Goal: Navigation & Orientation: Find specific page/section

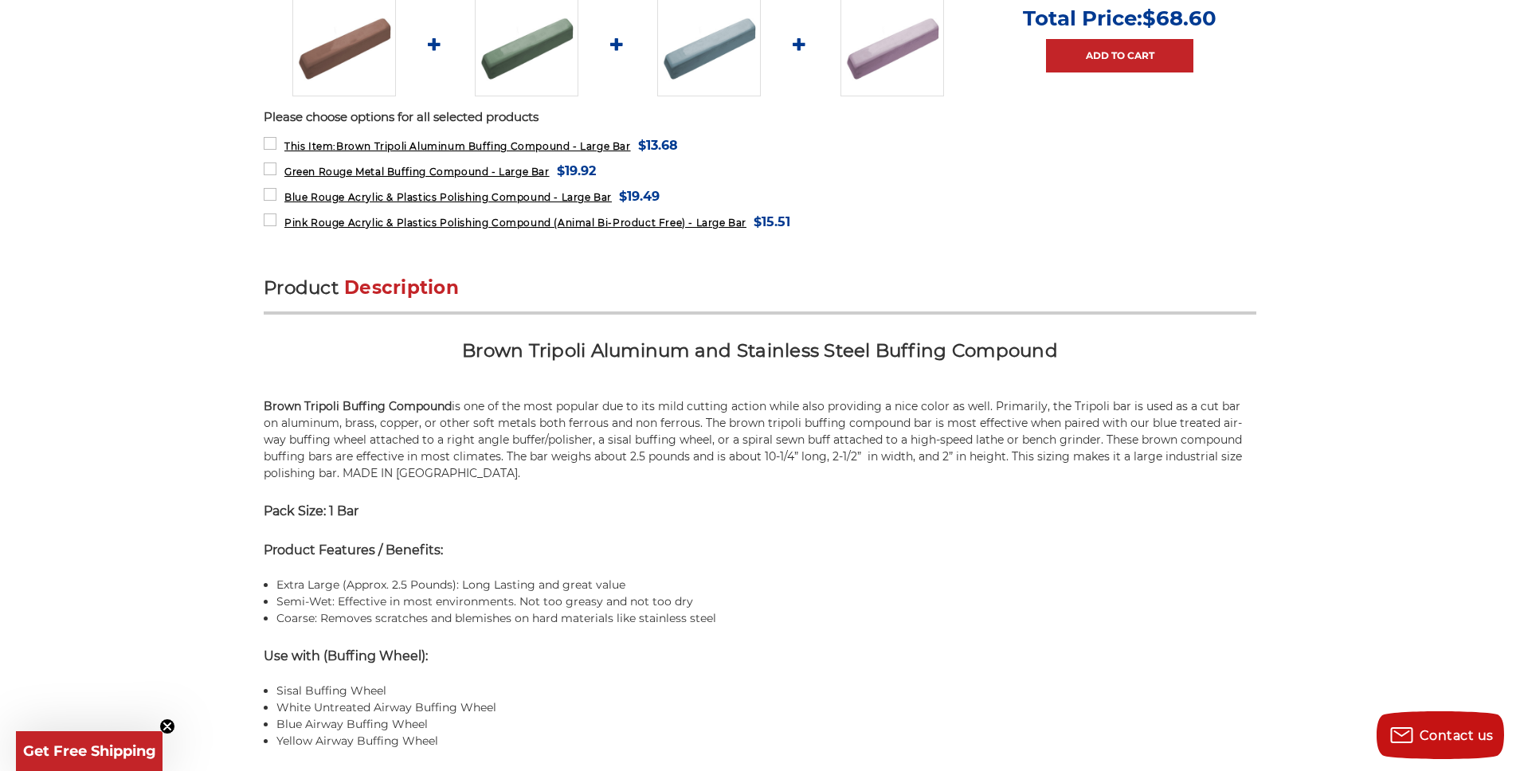
scroll to position [797, 0]
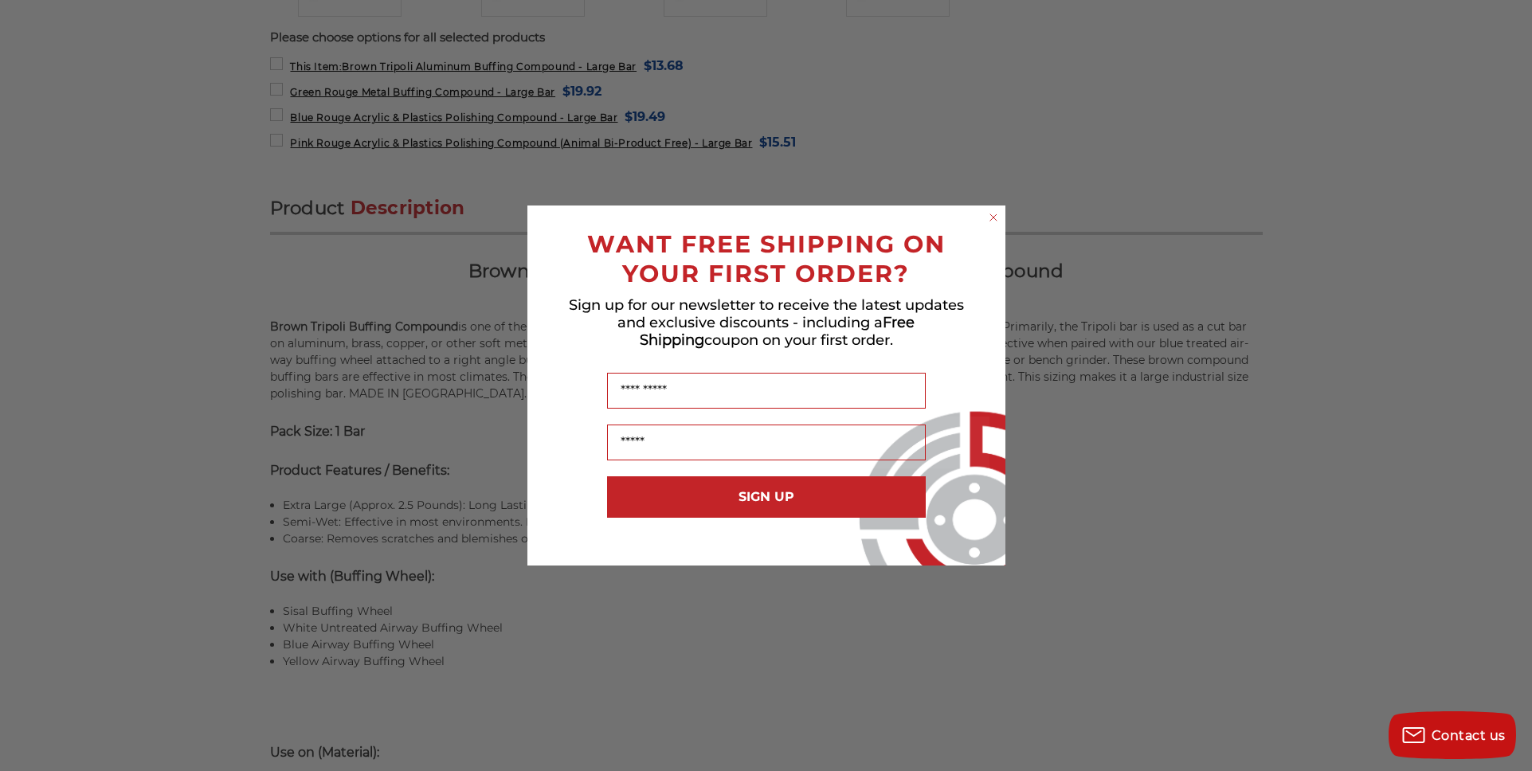
click at [993, 216] on circle "Close dialog" at bounding box center [992, 217] width 15 height 15
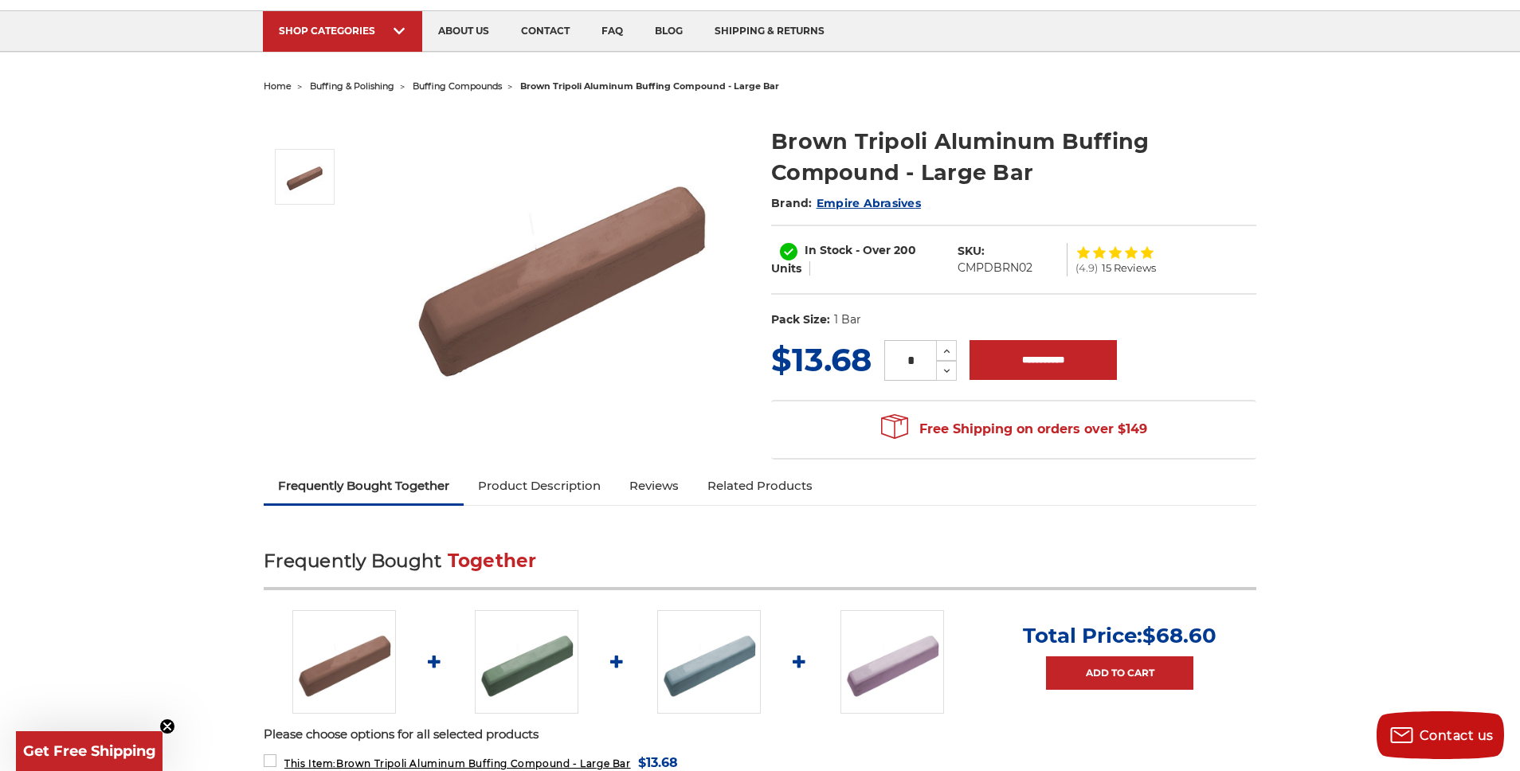
scroll to position [80, 0]
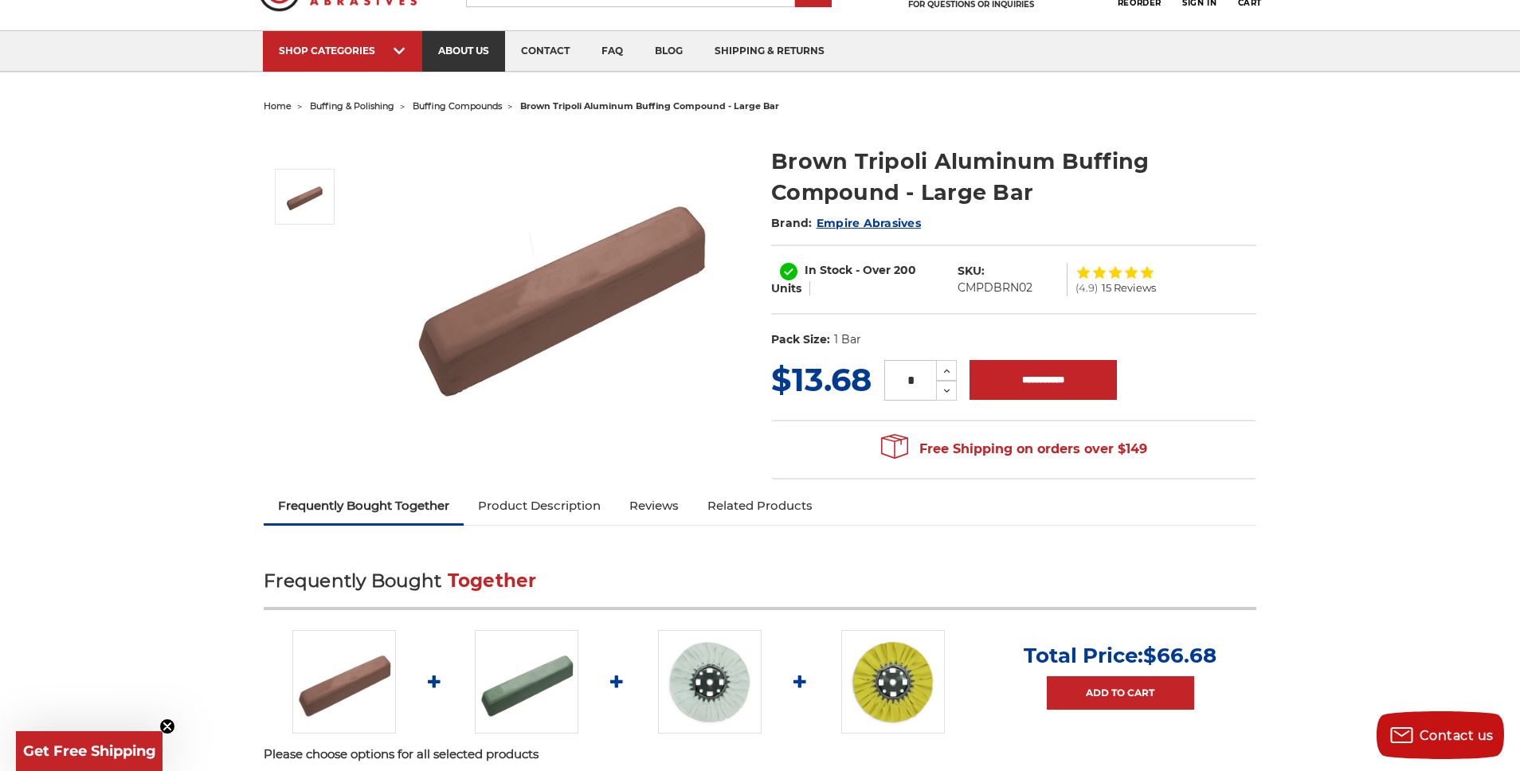
click at [453, 56] on link "about us" at bounding box center [463, 51] width 83 height 41
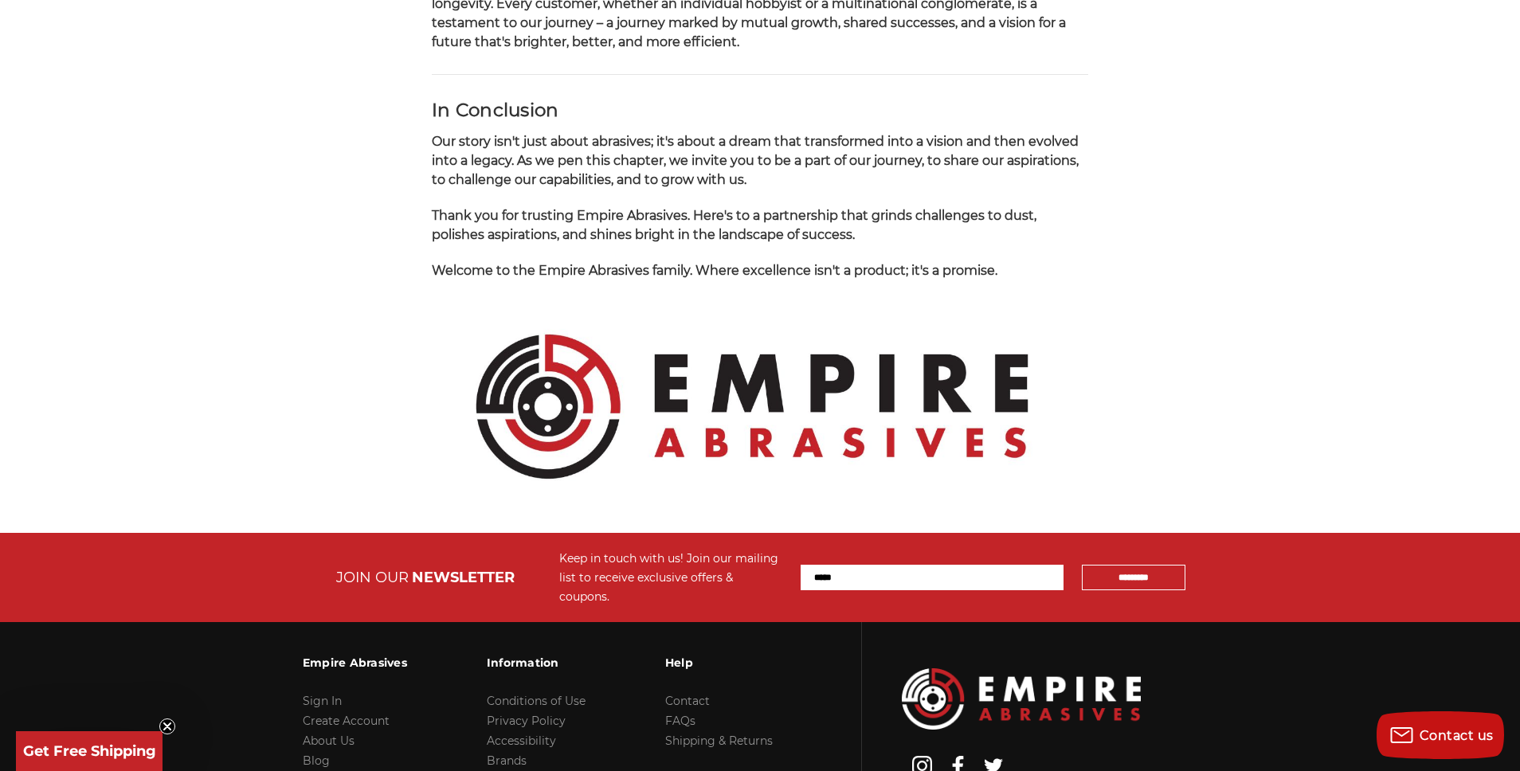
scroll to position [1639, 0]
